Goal: Information Seeking & Learning: Find specific fact

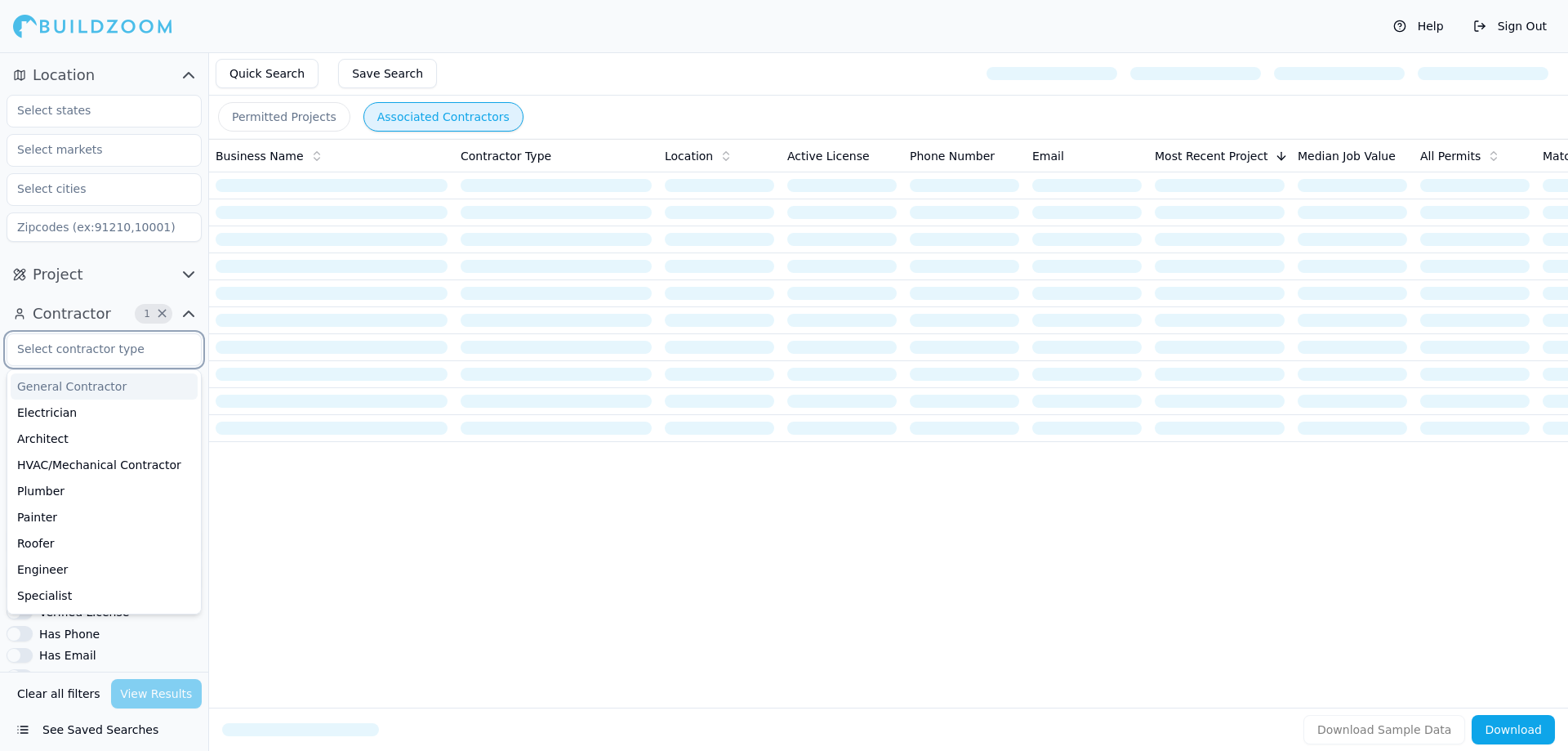
click at [114, 353] on input "text" at bounding box center [94, 349] width 173 height 29
click at [115, 349] on input "text" at bounding box center [94, 349] width 173 height 29
click at [365, 594] on div "Business Name Contractor Type Location Active License Phone Number Email Most R…" at bounding box center [888, 397] width 1359 height 516
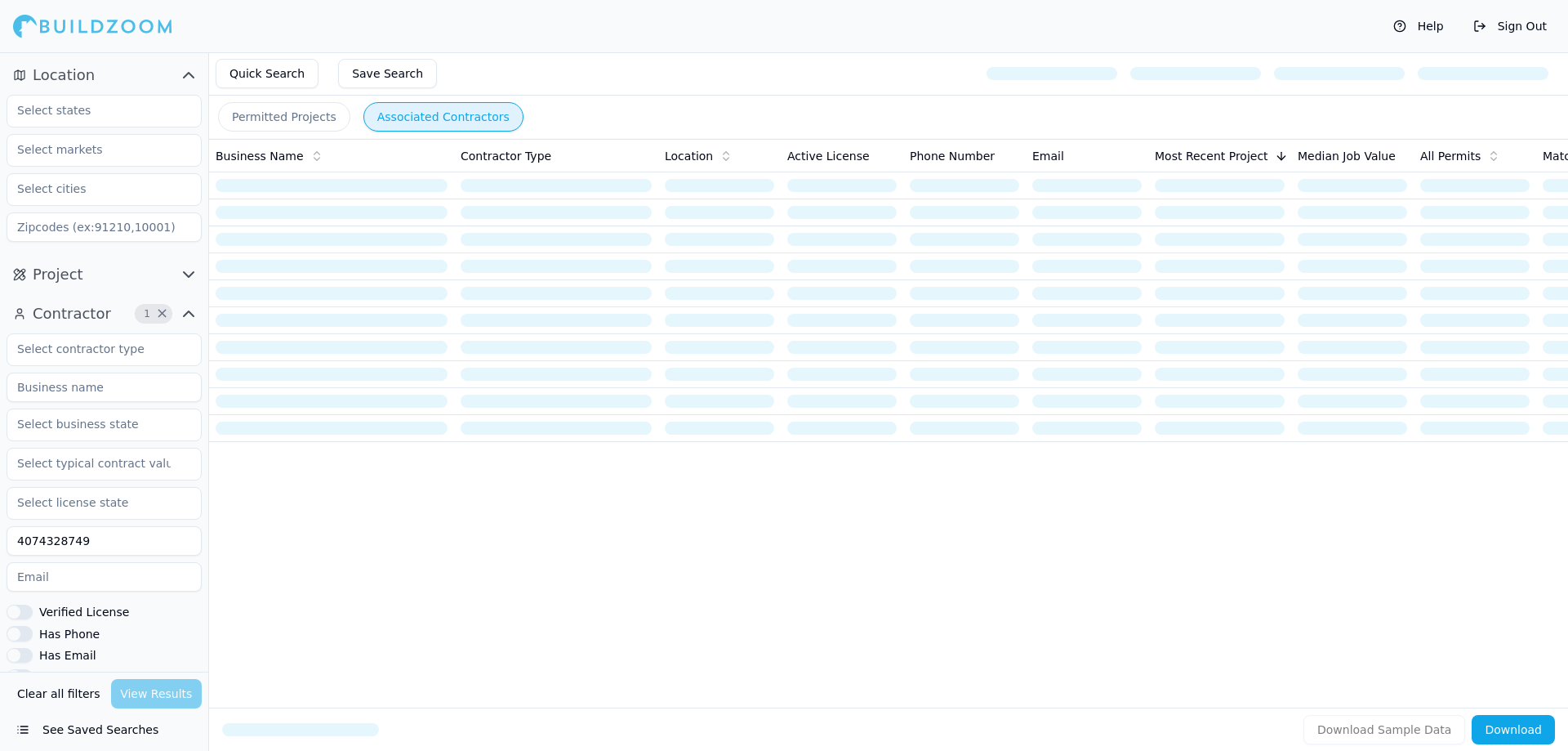
click at [117, 382] on input at bounding box center [104, 387] width 196 height 29
type input "[PERSON_NAME] General Contracting LLC"
drag, startPoint x: 86, startPoint y: 546, endPoint x: 0, endPoint y: 543, distance: 86.1
click at [0, 543] on div "Contractor 2 × [PERSON_NAME] General Contracting LLC 4074328749 Verified Licens…" at bounding box center [104, 573] width 208 height 559
click at [167, 695] on div "Clear all filters View Results" at bounding box center [104, 694] width 196 height 29
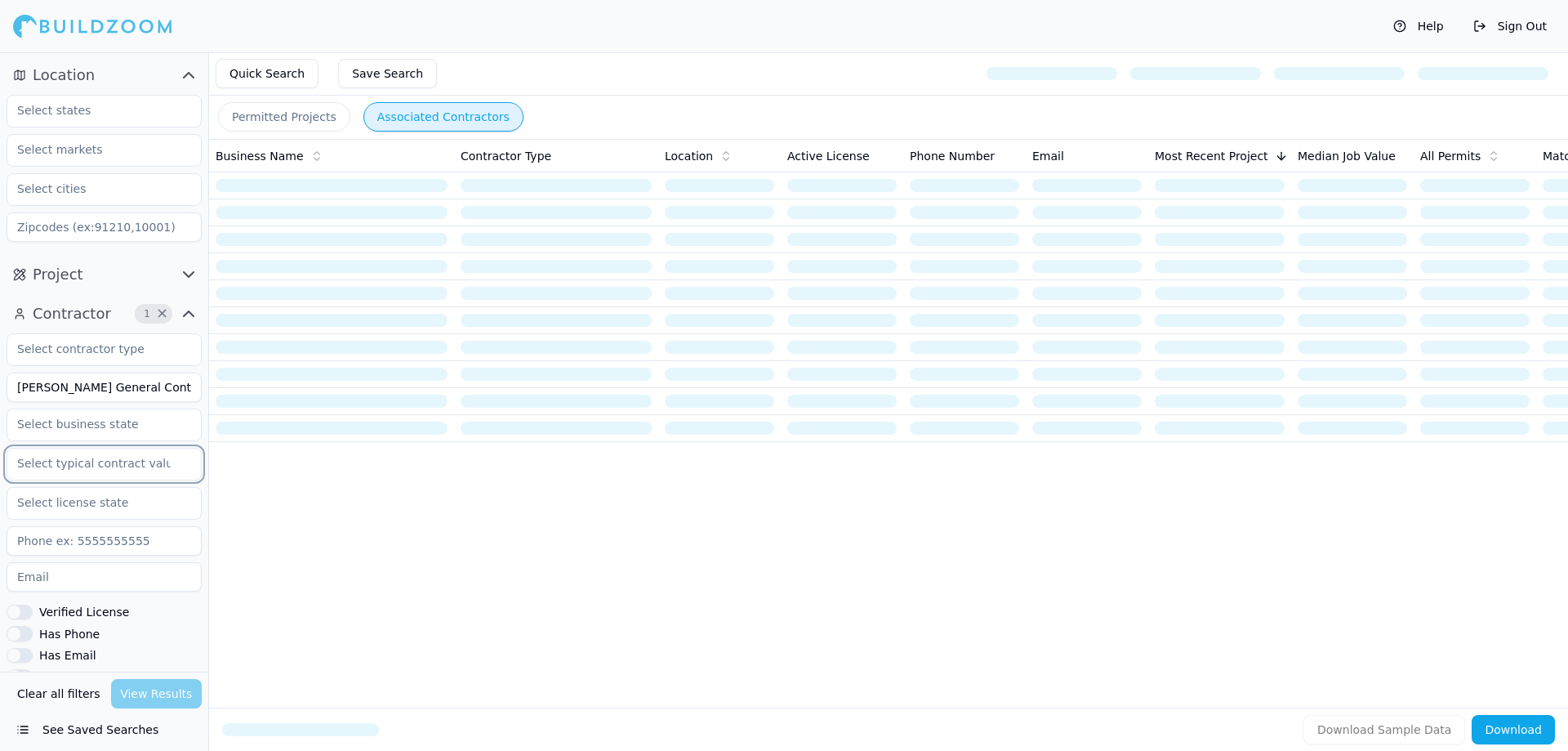
click at [151, 477] on input "text" at bounding box center [94, 463] width 173 height 29
click at [348, 560] on div "Business Name Contractor Type Location Active License Phone Number Email Most R…" at bounding box center [888, 397] width 1359 height 516
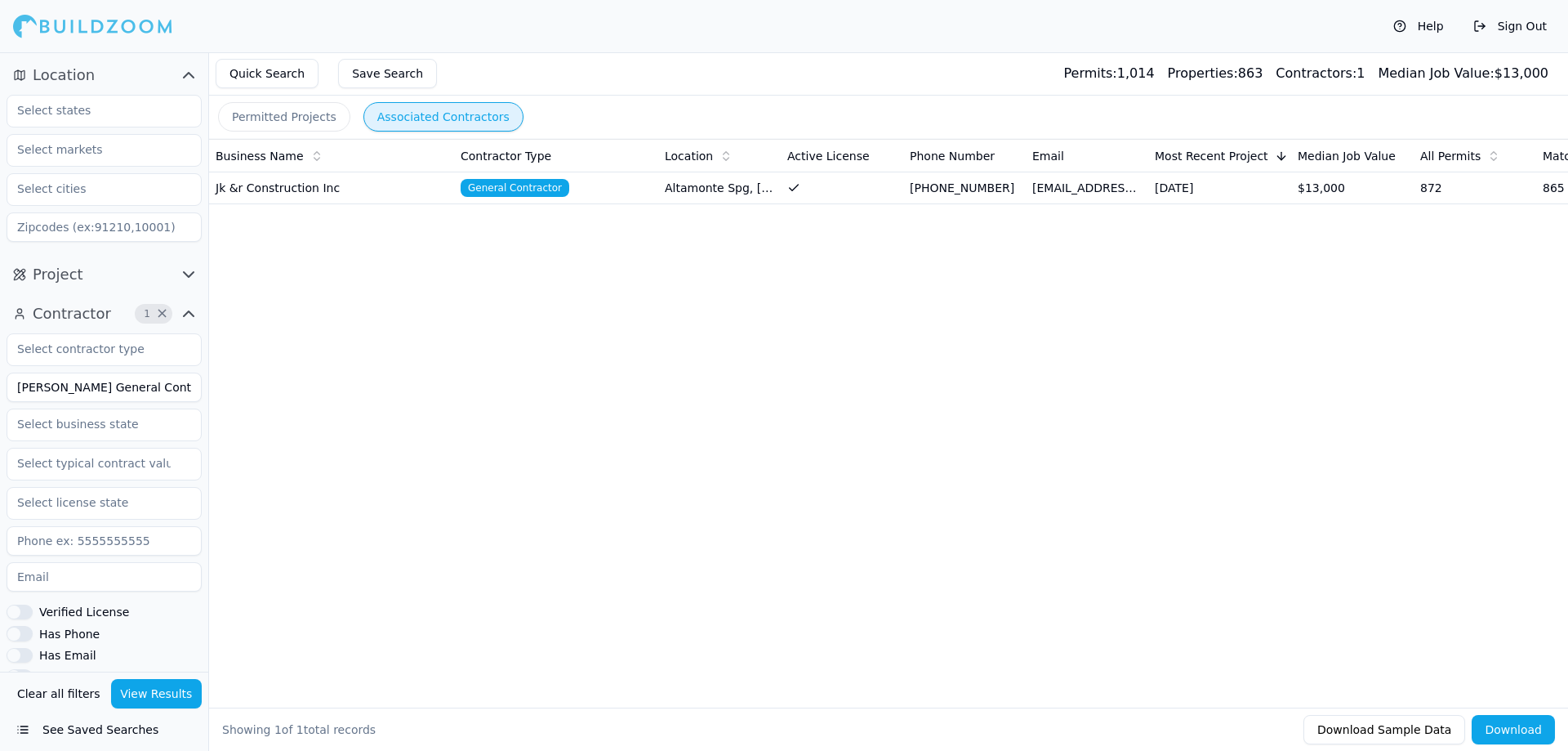
click at [154, 692] on button "View Results" at bounding box center [156, 694] width 91 height 29
click at [397, 186] on td "[PERSON_NAME] General Contracting LLC" at bounding box center [331, 188] width 245 height 32
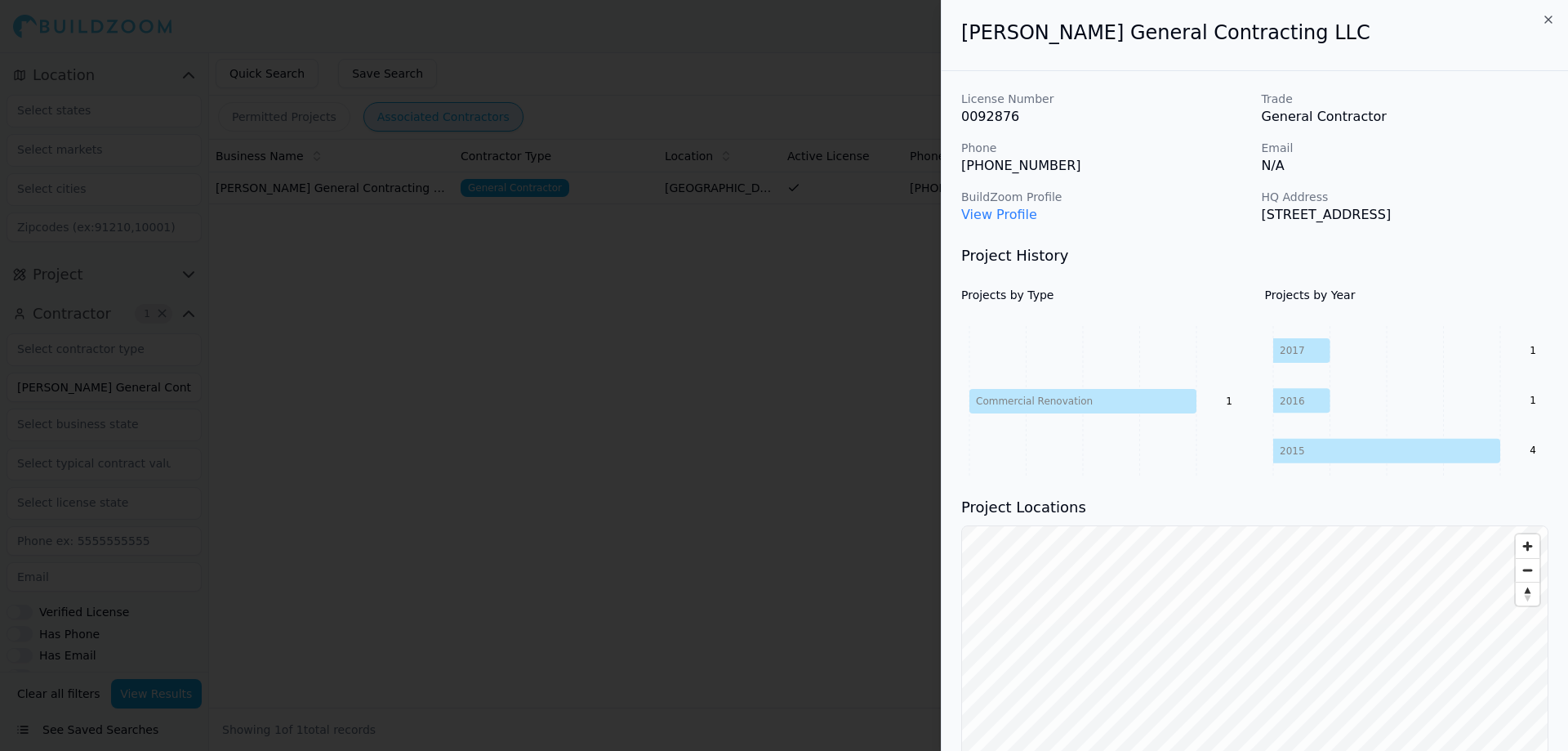
click at [1010, 215] on link "View Profile" at bounding box center [999, 214] width 76 height 15
click at [808, 318] on div at bounding box center [784, 375] width 1568 height 751
